Goal: Information Seeking & Learning: Learn about a topic

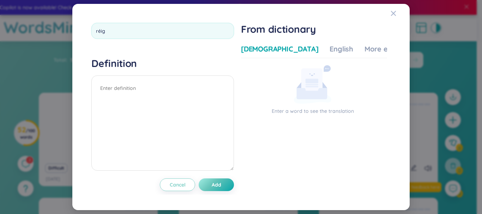
type input "réign"
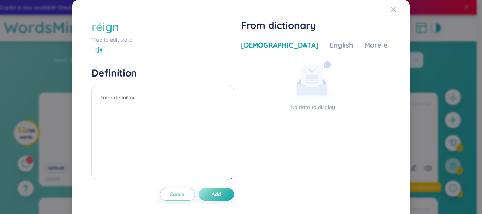
click at [108, 30] on div "réign" at bounding box center [104, 27] width 27 height 16
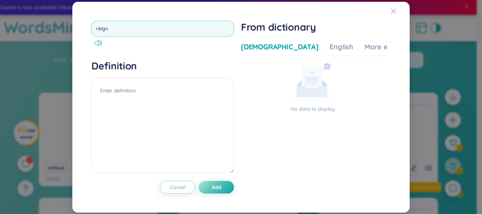
click at [130, 30] on input "réign" at bounding box center [162, 29] width 142 height 16
type input "resign"
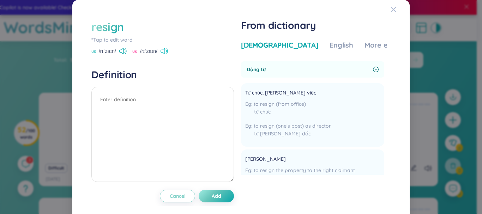
click at [165, 52] on icon at bounding box center [162, 51] width 4 height 6
click at [364, 45] on div "More examples" at bounding box center [389, 45] width 51 height 10
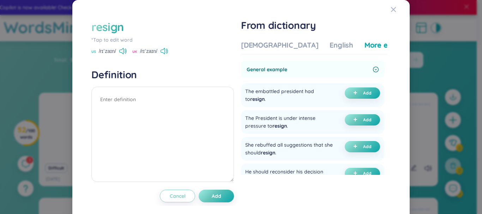
click at [364, 45] on div "More examples" at bounding box center [389, 45] width 51 height 10
click at [113, 31] on div "resign" at bounding box center [107, 27] width 32 height 16
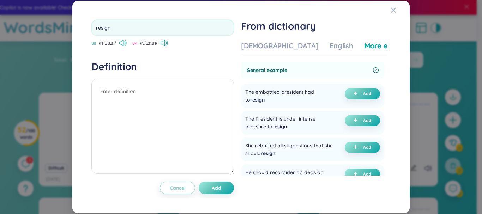
click at [113, 31] on input "resign" at bounding box center [162, 28] width 142 height 16
type input "resignation"
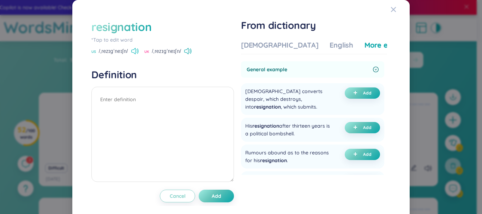
click at [136, 50] on icon at bounding box center [134, 51] width 7 height 6
click at [136, 54] on icon at bounding box center [134, 51] width 7 height 6
click at [124, 24] on div "resignation" at bounding box center [121, 27] width 60 height 16
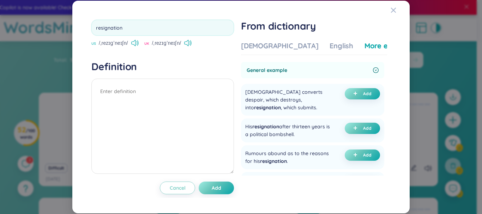
click at [124, 24] on input "resignation" at bounding box center [162, 28] width 142 height 16
type input "occupy"
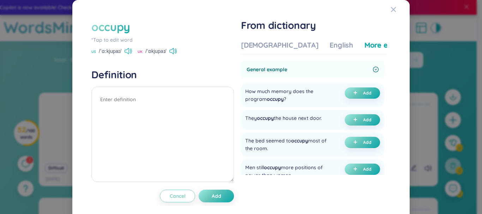
click at [127, 49] on icon at bounding box center [126, 51] width 4 height 6
click at [258, 43] on div "[DEMOGRAPHIC_DATA]" at bounding box center [279, 45] width 77 height 10
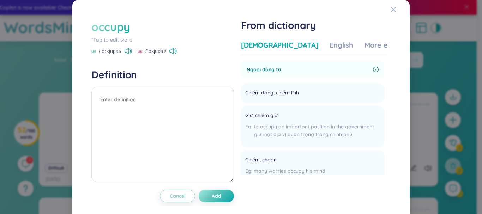
click at [258, 43] on div "[DEMOGRAPHIC_DATA]" at bounding box center [279, 45] width 77 height 10
click at [177, 51] on icon at bounding box center [175, 50] width 1 height 5
click at [105, 27] on div "occupy" at bounding box center [110, 27] width 39 height 16
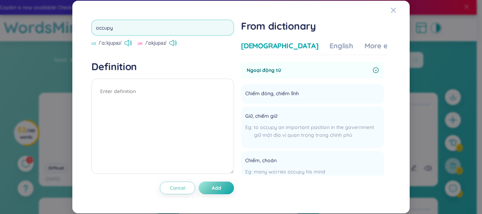
click at [94, 29] on input "occupy" at bounding box center [162, 28] width 142 height 16
click at [96, 29] on input "occupy" at bounding box center [162, 28] width 142 height 16
click at [102, 29] on input "occupy" at bounding box center [162, 28] width 142 height 16
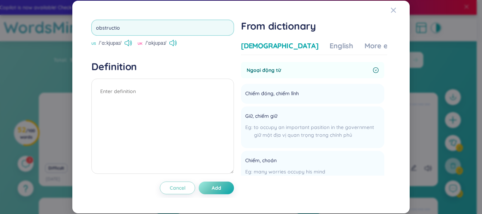
type input "obstruction"
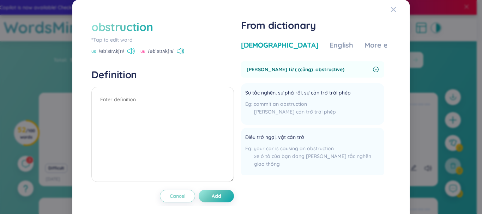
click at [128, 51] on icon at bounding box center [130, 51] width 7 height 6
click at [129, 25] on div "obstruction" at bounding box center [121, 27] width 61 height 16
drag, startPoint x: 144, startPoint y: 33, endPoint x: 145, endPoint y: 30, distance: 3.7
click at [145, 30] on div "obstruction" at bounding box center [121, 27] width 61 height 16
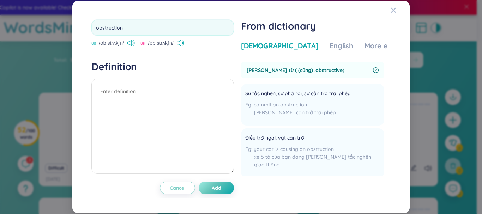
click at [145, 32] on input "obstruction" at bounding box center [162, 28] width 142 height 16
drag, startPoint x: 145, startPoint y: 30, endPoint x: 108, endPoint y: 32, distance: 37.1
click at [145, 31] on input "obstruction" at bounding box center [162, 28] width 142 height 16
click at [143, 30] on input "obstruction" at bounding box center [162, 28] width 142 height 16
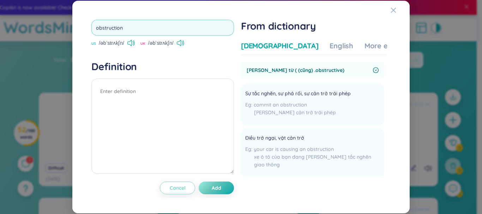
click at [109, 32] on input "obstruction" at bounding box center [162, 28] width 142 height 16
click at [108, 32] on input "obstruction" at bounding box center [162, 28] width 142 height 16
type input "passer-by"
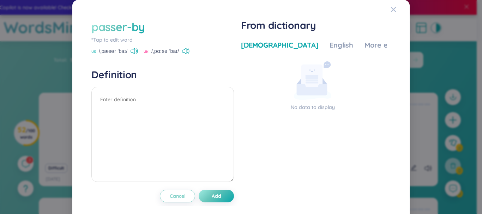
click at [131, 51] on icon at bounding box center [133, 51] width 7 height 6
click at [138, 54] on span at bounding box center [133, 51] width 7 height 6
click at [185, 51] on icon at bounding box center [184, 51] width 4 height 6
click at [128, 23] on div "passer-by" at bounding box center [118, 27] width 54 height 16
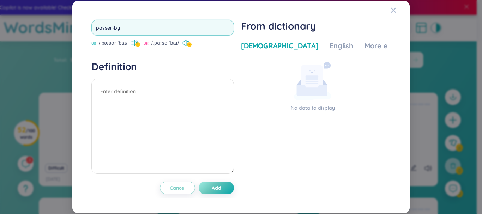
click at [128, 25] on input "passer-by" at bounding box center [162, 28] width 142 height 16
click at [128, 26] on input "passer-by" at bounding box center [162, 28] width 142 height 16
click at [126, 25] on input "passer-by" at bounding box center [162, 28] width 142 height 16
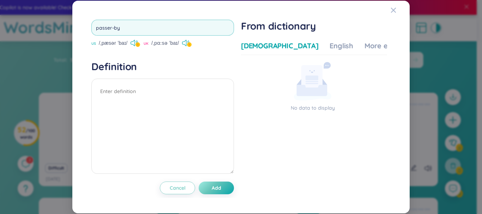
click at [126, 25] on input "passer-by" at bounding box center [162, 28] width 142 height 16
click at [118, 26] on input "passer-by" at bounding box center [162, 28] width 142 height 16
click at [117, 26] on input "passer-by" at bounding box center [162, 28] width 142 height 16
click at [117, 25] on input "passer-by" at bounding box center [162, 28] width 142 height 16
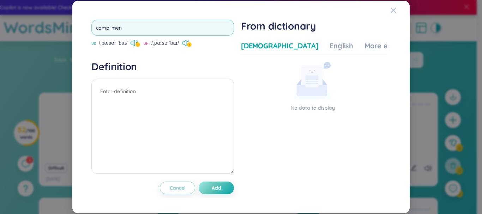
type input "compliment"
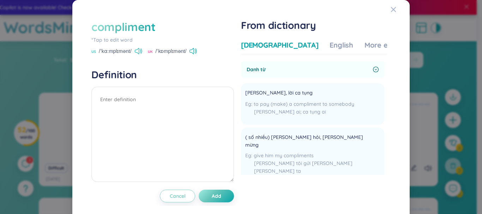
drag, startPoint x: 139, startPoint y: 47, endPoint x: 140, endPoint y: 50, distance: 3.9
click at [140, 50] on div "compliment *Tap to edit word US /ˈkɑːmplɪmənt/ UK /ˈkɒmplɪmənt/" at bounding box center [162, 37] width 142 height 36
click at [140, 50] on icon at bounding box center [140, 51] width 1 height 4
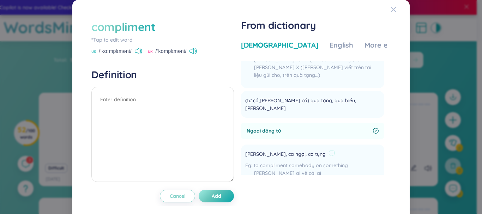
scroll to position [71, 0]
